Goal: Task Accomplishment & Management: Complete application form

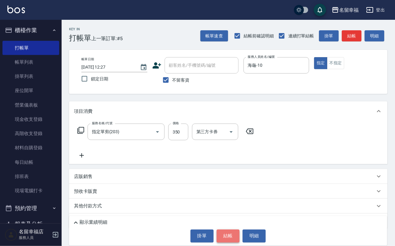
click at [225, 234] on button "結帳" at bounding box center [228, 235] width 23 height 13
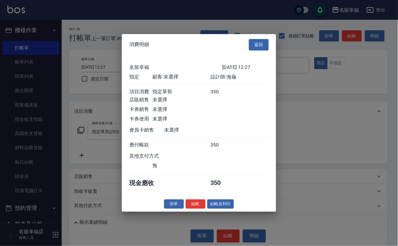
scroll to position [76, 0]
click at [186, 209] on button "結帳" at bounding box center [196, 204] width 20 height 10
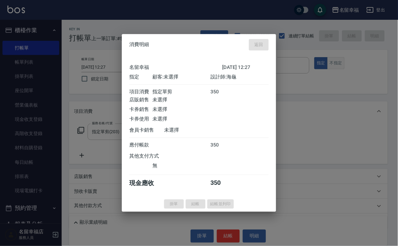
type input "[DATE] 13:20"
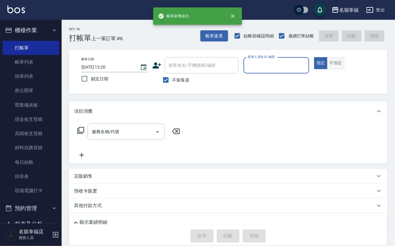
click at [345, 69] on button "不指定" at bounding box center [336, 63] width 17 height 12
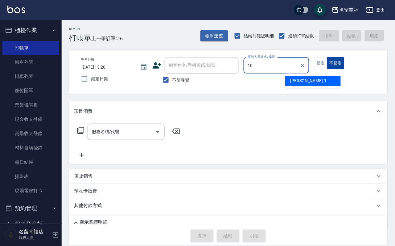
type input "海龜-10"
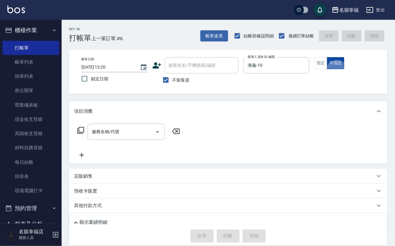
type button "false"
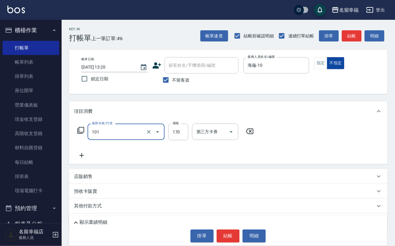
type input "洗髮(101)"
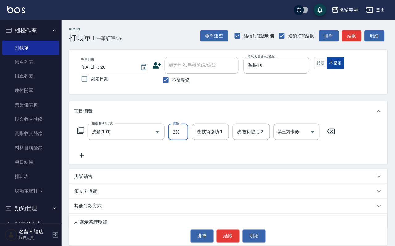
type input "230"
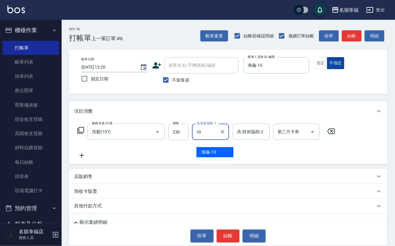
type input "海龜-10"
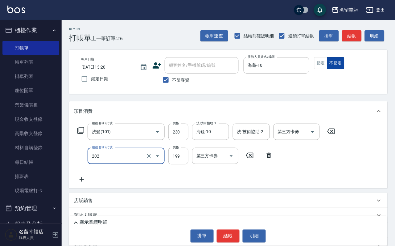
type input "不指定單剪(202)"
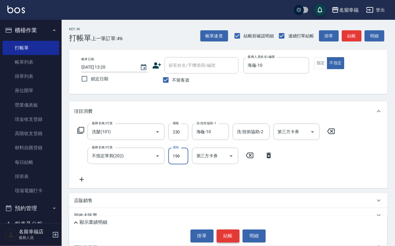
click at [235, 231] on button "結帳" at bounding box center [228, 235] width 23 height 13
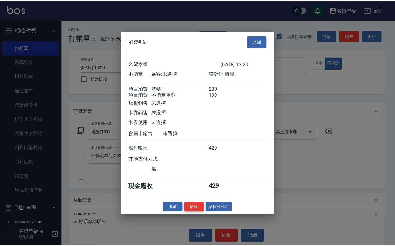
scroll to position [111, 0]
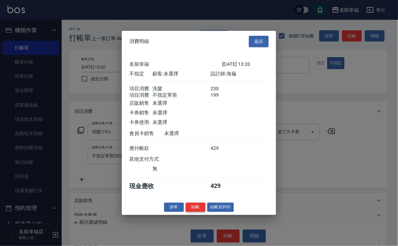
click at [195, 212] on button "結帳" at bounding box center [196, 207] width 20 height 10
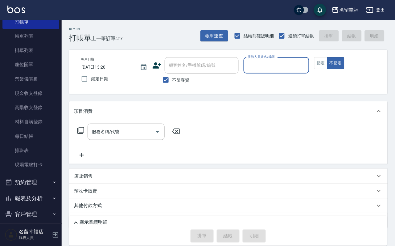
scroll to position [71, 0]
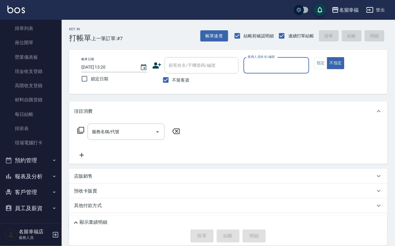
click at [32, 175] on button "報表及分析" at bounding box center [30, 176] width 57 height 16
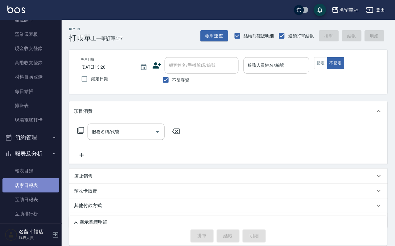
click at [32, 192] on link "店家日報表" at bounding box center [30, 185] width 57 height 14
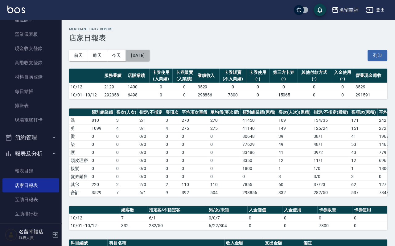
click at [150, 57] on button "[DATE]" at bounding box center [137, 55] width 23 height 11
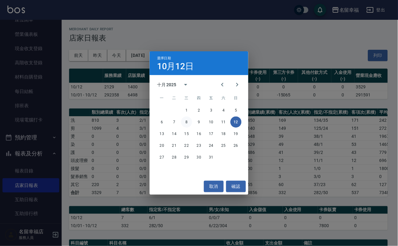
click at [189, 122] on button "8" at bounding box center [186, 121] width 11 height 11
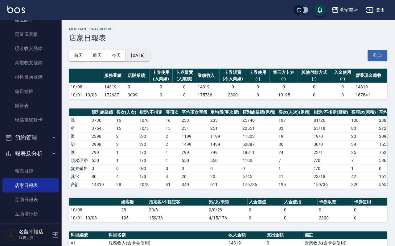
click at [150, 60] on button "[DATE]" at bounding box center [137, 55] width 23 height 11
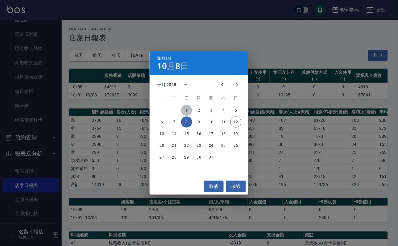
click at [187, 111] on button "1" at bounding box center [186, 110] width 11 height 11
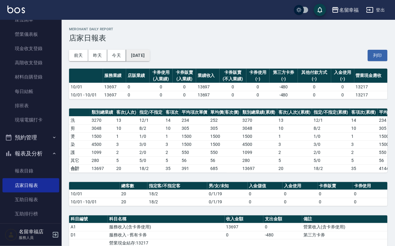
click at [150, 58] on button "[DATE]" at bounding box center [137, 55] width 23 height 11
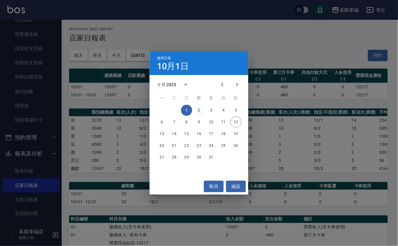
click at [199, 111] on button "2" at bounding box center [199, 110] width 11 height 11
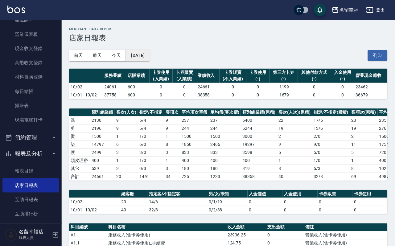
click at [150, 54] on button "[DATE]" at bounding box center [137, 55] width 23 height 11
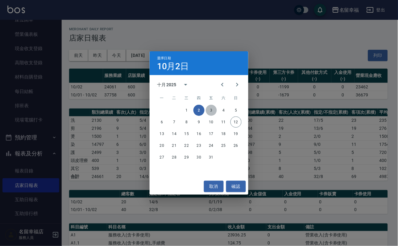
click at [209, 107] on button "3" at bounding box center [211, 110] width 11 height 11
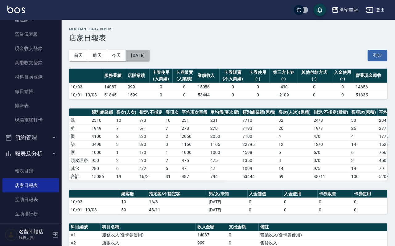
click at [150, 59] on button "[DATE]" at bounding box center [137, 55] width 23 height 11
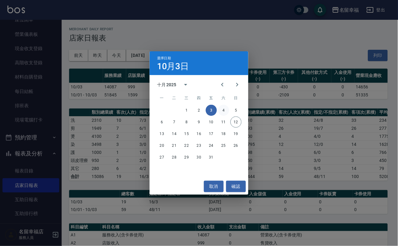
click at [223, 109] on button "4" at bounding box center [223, 110] width 11 height 11
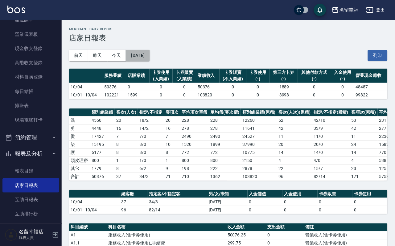
click at [150, 55] on button "[DATE]" at bounding box center [137, 55] width 23 height 11
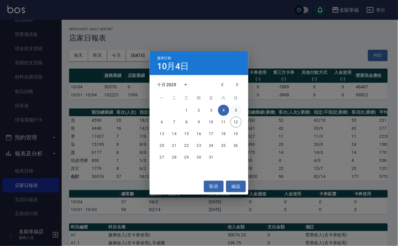
click at [236, 110] on button "5" at bounding box center [236, 110] width 11 height 11
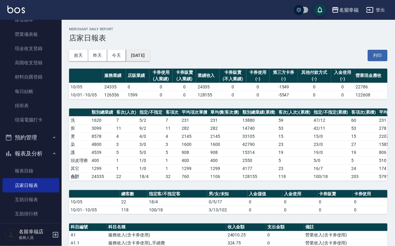
click at [150, 58] on button "[DATE]" at bounding box center [137, 55] width 23 height 11
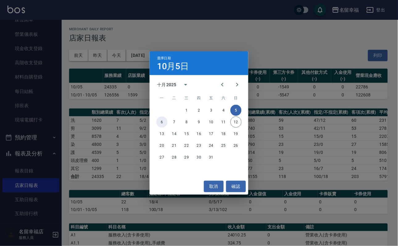
click at [164, 118] on button "6" at bounding box center [162, 121] width 11 height 11
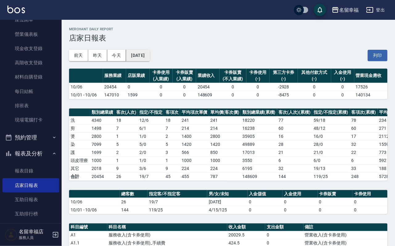
click at [150, 58] on button "[DATE]" at bounding box center [137, 55] width 23 height 11
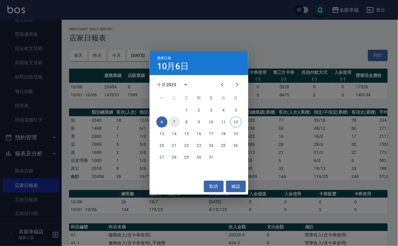
click at [173, 122] on button "7" at bounding box center [174, 121] width 11 height 11
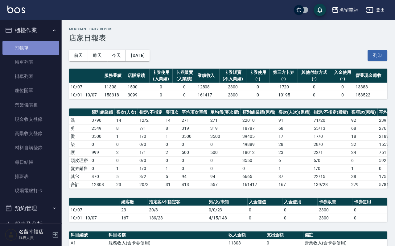
click at [33, 49] on link "打帳單" at bounding box center [30, 48] width 57 height 14
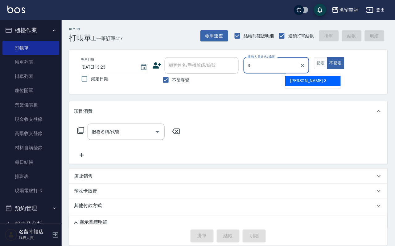
type input "[PERSON_NAME]-3"
type button "false"
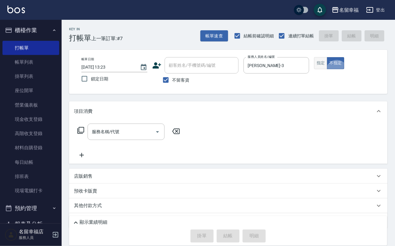
click at [328, 69] on button "指定" at bounding box center [321, 63] width 13 height 12
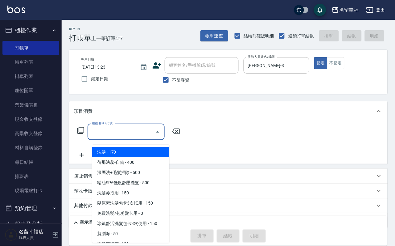
click at [121, 132] on div "服務名稱/代號 服務名稱/代號" at bounding box center [126, 131] width 77 height 16
type input "1"
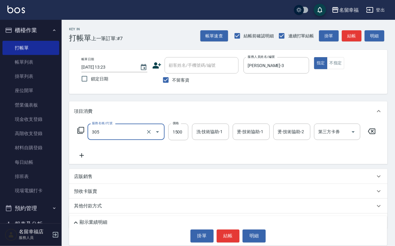
type input "設計燙髮1500(305)"
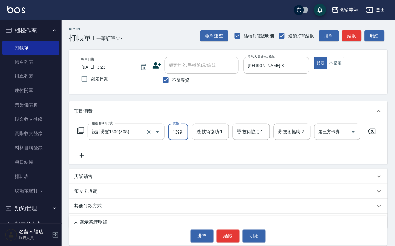
scroll to position [0, 0]
type input "1399"
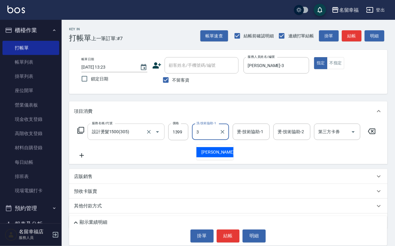
type input "[PERSON_NAME]-3"
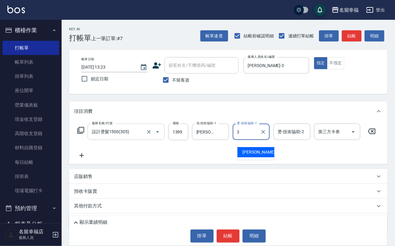
type input "[PERSON_NAME]-3"
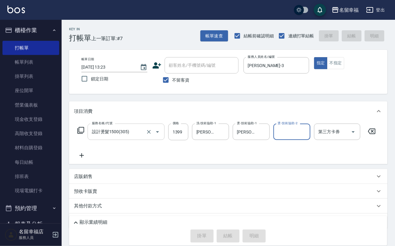
type input "[DATE] 13:41"
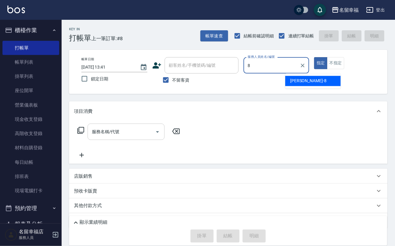
type input "[PERSON_NAME]-8"
type button "true"
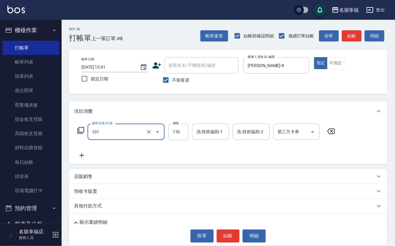
type input "洗髮(101)"
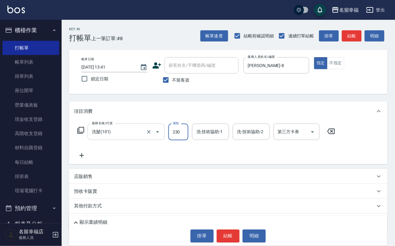
type input "230"
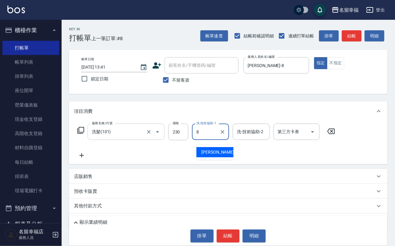
type input "[PERSON_NAME]-8"
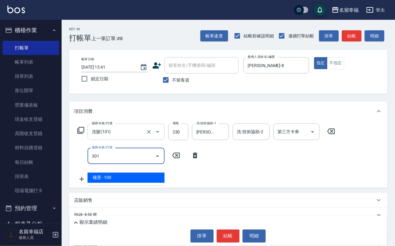
type input "補燙(301)"
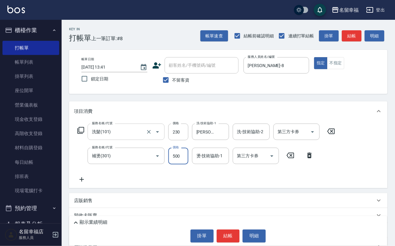
type input "500"
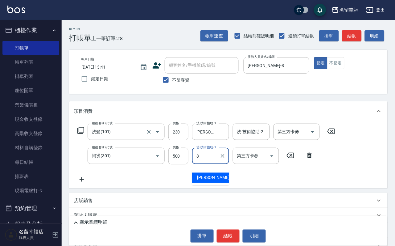
type input "[PERSON_NAME]-8"
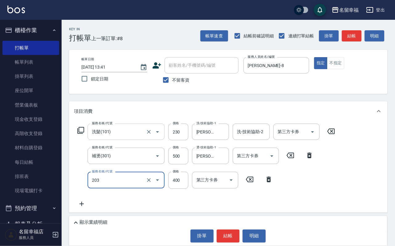
type input "指定單剪(203)"
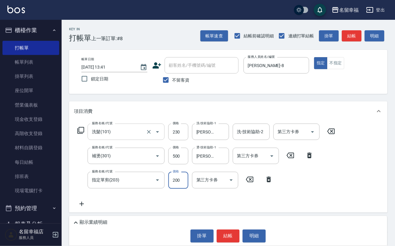
type input "200"
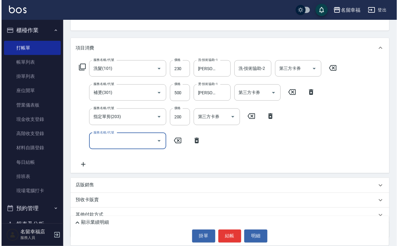
scroll to position [109, 0]
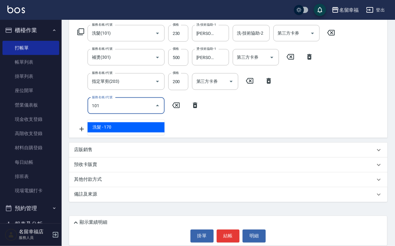
type input "洗髮(101)"
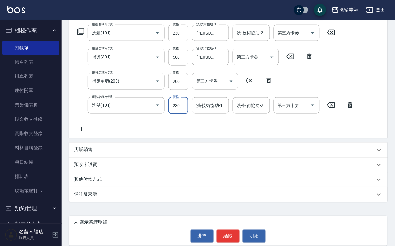
type input "230"
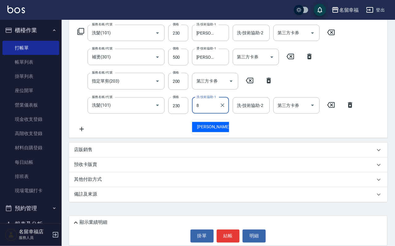
type input "[PERSON_NAME]-8"
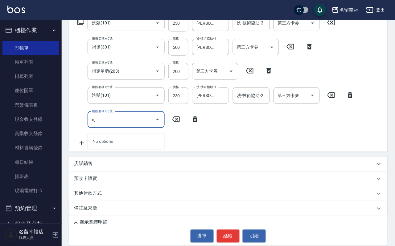
type input "n"
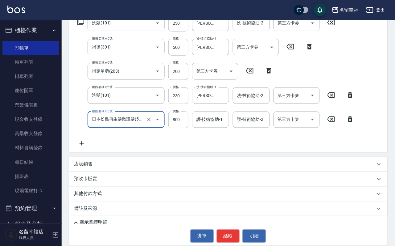
type input "日本松島再生髮敷護髮(506)"
type input "640"
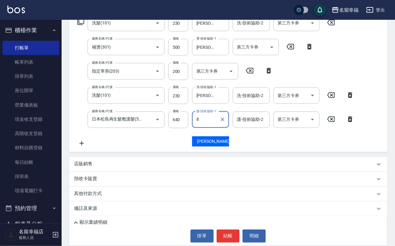
type input "[PERSON_NAME]-8"
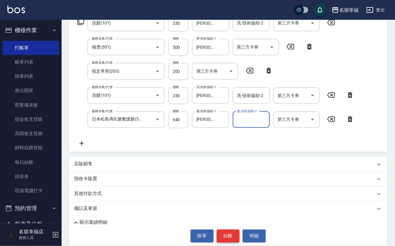
click at [235, 237] on button "結帳" at bounding box center [228, 235] width 23 height 13
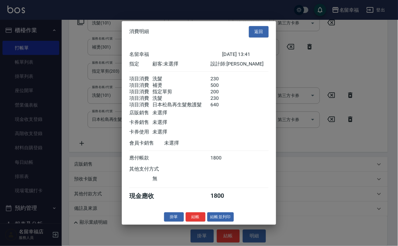
scroll to position [168, 0]
click at [190, 222] on button "結帳" at bounding box center [196, 217] width 20 height 10
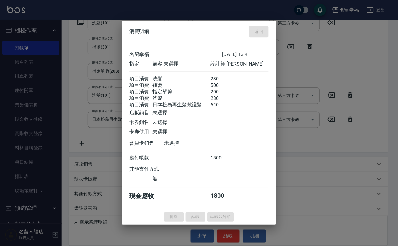
type input "[DATE] 13:52"
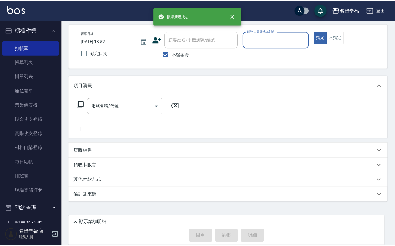
scroll to position [37, 0]
